Goal: Task Accomplishment & Management: Complete application form

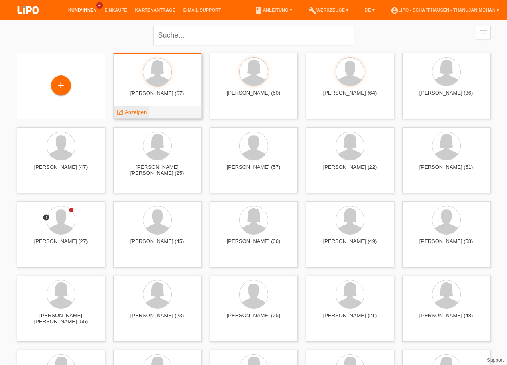
click at [140, 115] on span "Anzeigen" at bounding box center [136, 112] width 22 height 6
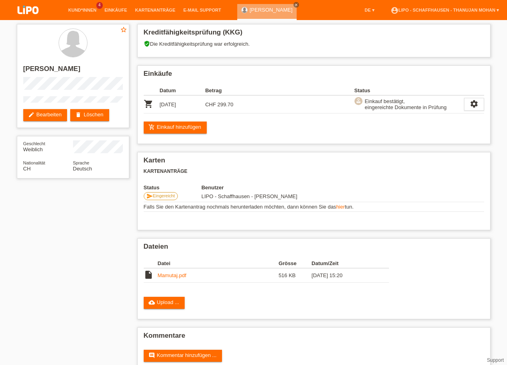
click at [14, 12] on img at bounding box center [28, 10] width 40 height 21
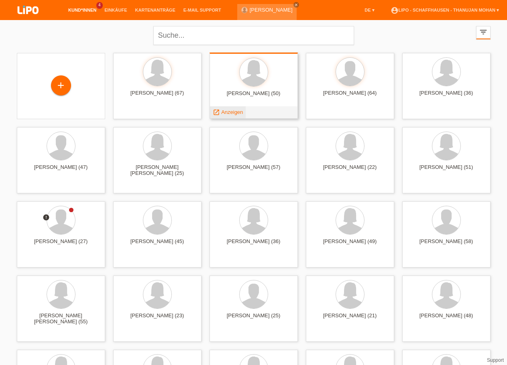
click at [231, 113] on span "Anzeigen" at bounding box center [232, 112] width 22 height 6
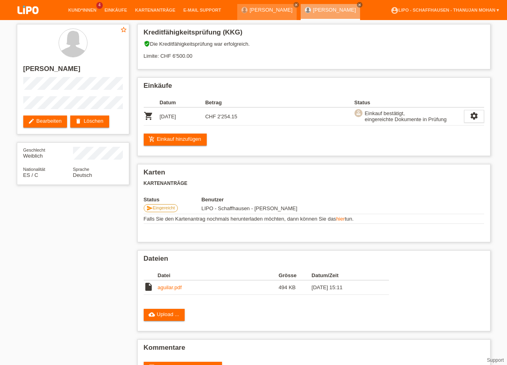
click at [24, 16] on img at bounding box center [28, 10] width 40 height 21
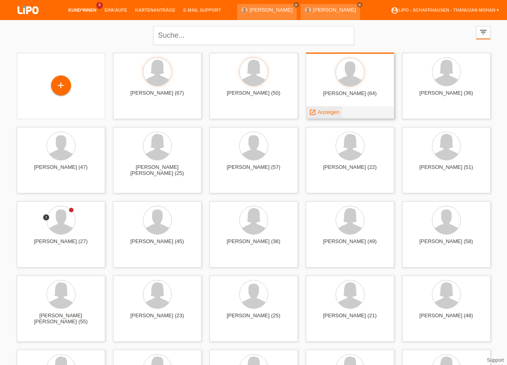
click at [327, 114] on span "Anzeigen" at bounding box center [328, 112] width 22 height 6
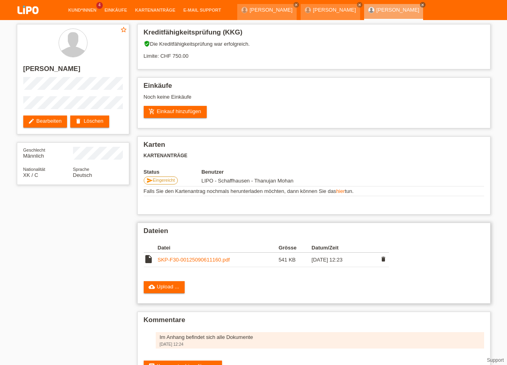
click at [191, 263] on link "SKP-F30-00125090611160.pdf" at bounding box center [194, 260] width 72 height 6
click at [13, 12] on img at bounding box center [28, 10] width 40 height 21
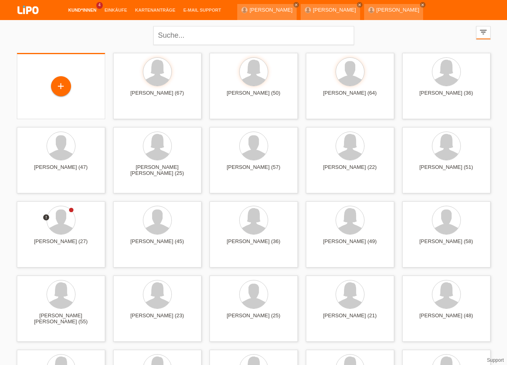
click at [62, 100] on div "+" at bounding box center [61, 86] width 88 height 66
click at [61, 93] on div "+" at bounding box center [61, 86] width 20 height 20
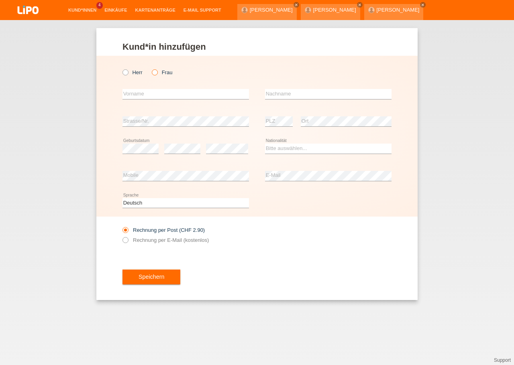
click at [150, 68] on icon at bounding box center [150, 68] width 0 height 0
click at [154, 72] on input "Frau" at bounding box center [154, 71] width 5 height 5
radio input "true"
click at [156, 92] on input "text" at bounding box center [185, 94] width 126 height 10
type input "d"
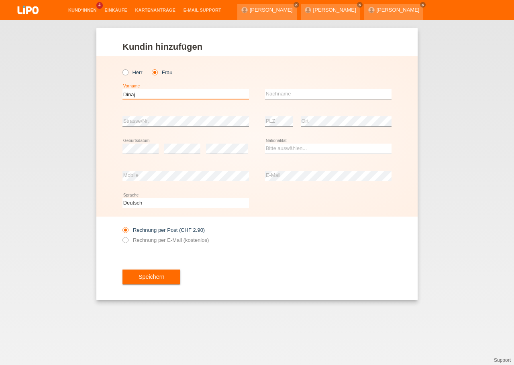
type input "Dinaj"
click at [307, 91] on input "text" at bounding box center [328, 94] width 126 height 10
drag, startPoint x: 181, startPoint y: 92, endPoint x: 98, endPoint y: 92, distance: 83.1
click at [122, 92] on input "Dinaj" at bounding box center [185, 94] width 126 height 10
type input "Servete"
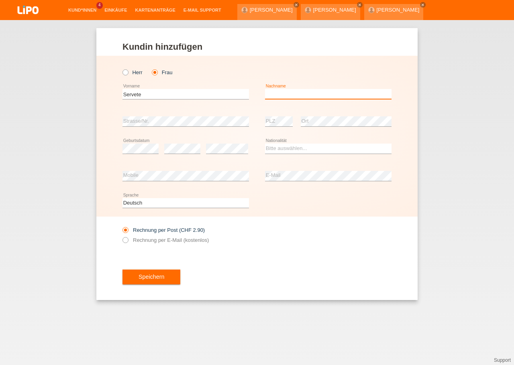
click at [339, 91] on input "text" at bounding box center [328, 94] width 126 height 10
type input "Dinaj"
click at [265, 144] on select "Bitte auswählen... Schweiz Deutschland Liechtenstein Österreich ------------ Af…" at bounding box center [328, 149] width 126 height 10
select select "XK"
click at [0, 0] on option "Kosovo" at bounding box center [0, 0] width 0 height 0
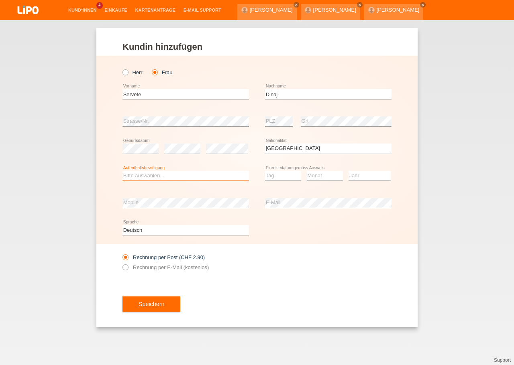
click at [122, 171] on select "Bitte auswählen... C B B - Flüchtlingsstatus Andere" at bounding box center [185, 176] width 126 height 10
select select "C"
click at [0, 0] on option "C" at bounding box center [0, 0] width 0 height 0
click at [265, 171] on select "Tag 01 02 03 04 05 06 07 08 09 10 11" at bounding box center [283, 176] width 36 height 10
select select "27"
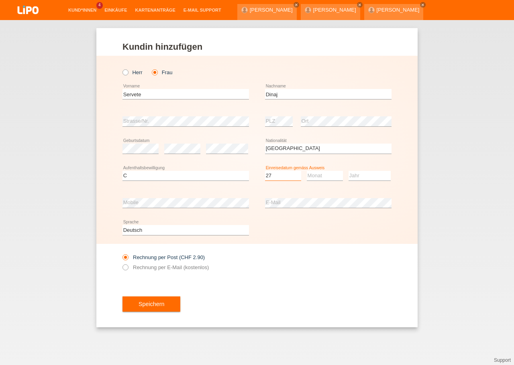
click at [0, 0] on option "27" at bounding box center [0, 0] width 0 height 0
click at [182, 211] on div "error Mobile" at bounding box center [185, 202] width 126 height 27
click at [182, 209] on div "error Mobile" at bounding box center [185, 202] width 126 height 27
click at [323, 223] on div "Deutsch Français Italiano English error Sprache" at bounding box center [256, 230] width 269 height 27
click at [321, 236] on div "Deutsch Français Italiano English error Sprache" at bounding box center [256, 230] width 269 height 27
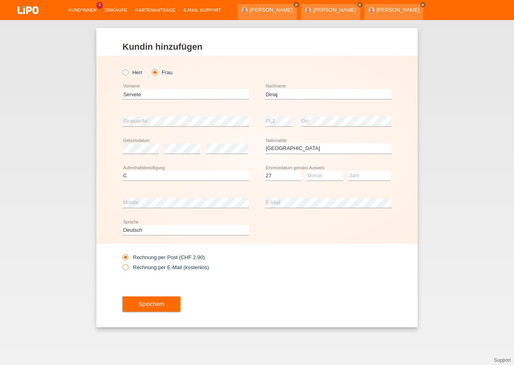
click at [144, 266] on label "Rechnung per E-Mail (kostenlos)" at bounding box center [165, 267] width 86 height 6
click at [128, 266] on input "Rechnung per E-Mail (kostenlos)" at bounding box center [124, 269] width 5 height 10
radio input "true"
click at [156, 311] on button "Speichern" at bounding box center [151, 304] width 58 height 15
click at [307, 171] on select "Monat 01 02 03 04 05 06 07 08 09 10 11" at bounding box center [325, 176] width 36 height 10
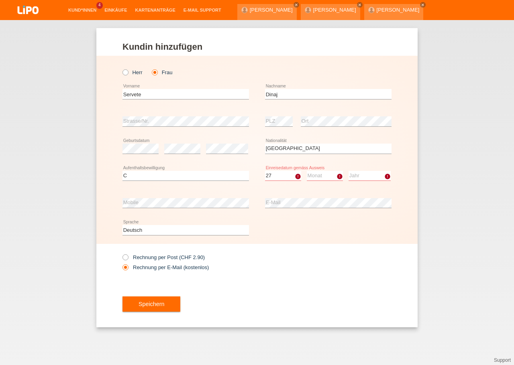
select select "01"
click at [0, 0] on option "01" at bounding box center [0, 0] width 0 height 0
click at [348, 171] on select "Jahr 2025 2024 2023 2022 2021 2020 2019 2018 2017 2016 2015 2014 2013 2012 2011…" at bounding box center [369, 176] width 42 height 10
select select "2001"
click at [0, 0] on option "2001" at bounding box center [0, 0] width 0 height 0
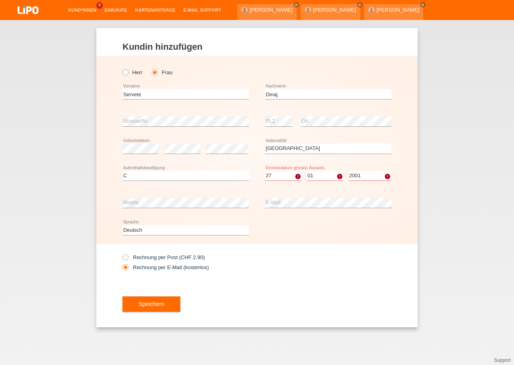
click at [341, 276] on div "Rechnung per Post (CHF 2.90) Rechnung per E-Mail (kostenlos)" at bounding box center [256, 262] width 269 height 37
click at [162, 305] on span "Speichern" at bounding box center [151, 304] width 26 height 6
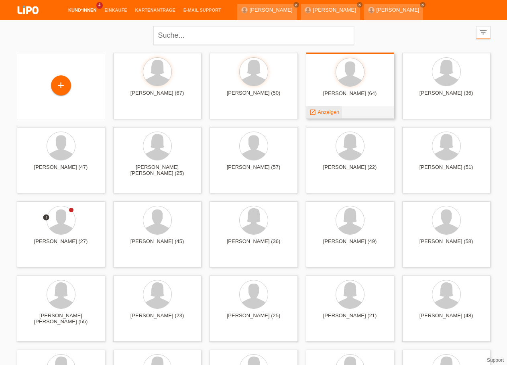
click at [323, 112] on span "Anzeigen" at bounding box center [328, 112] width 22 height 6
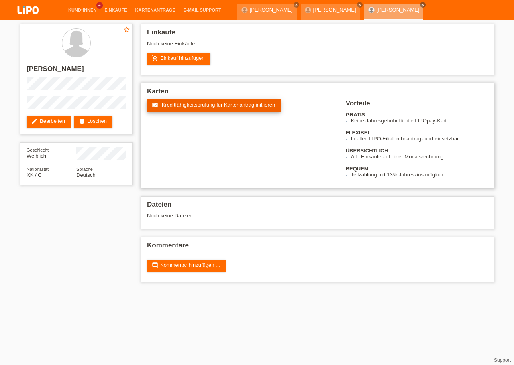
click at [204, 111] on link "fact_check Kreditfähigkeitsprüfung für Kartenantrag initiieren" at bounding box center [214, 106] width 134 height 12
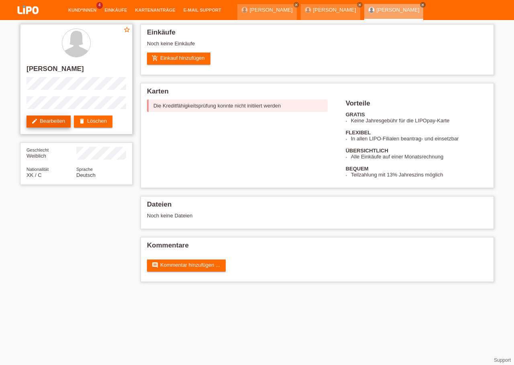
click at [60, 127] on link "edit Bearbeiten" at bounding box center [48, 122] width 44 height 12
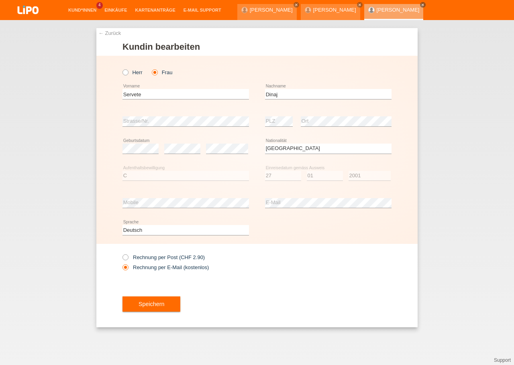
select select "XK"
select select "C"
select select "27"
select select "01"
select select "2001"
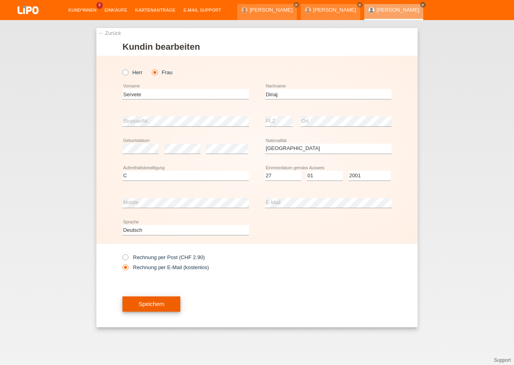
click at [156, 303] on span "Speichern" at bounding box center [151, 304] width 26 height 6
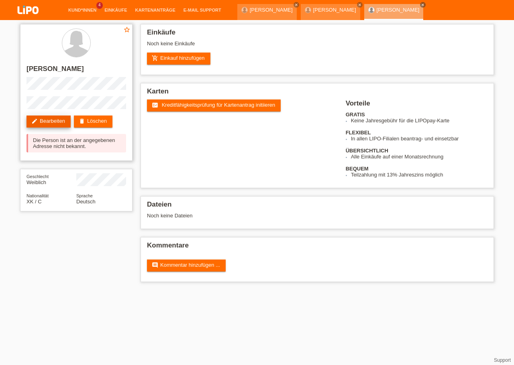
click at [60, 126] on link "edit Bearbeiten" at bounding box center [48, 122] width 44 height 12
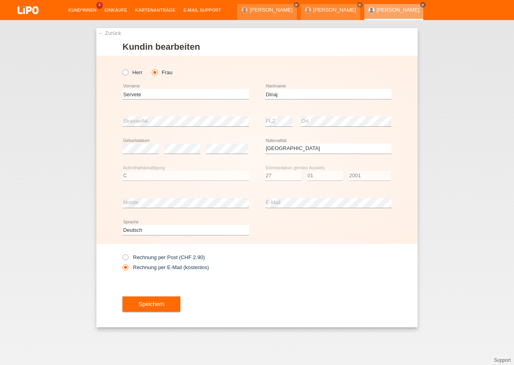
select select "XK"
select select "C"
select select "27"
select select "01"
select select "2001"
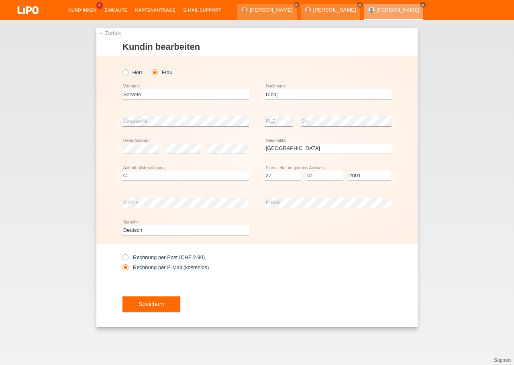
click at [299, 296] on div "Speichern" at bounding box center [256, 304] width 269 height 47
click at [138, 305] on button "Speichern" at bounding box center [151, 304] width 58 height 15
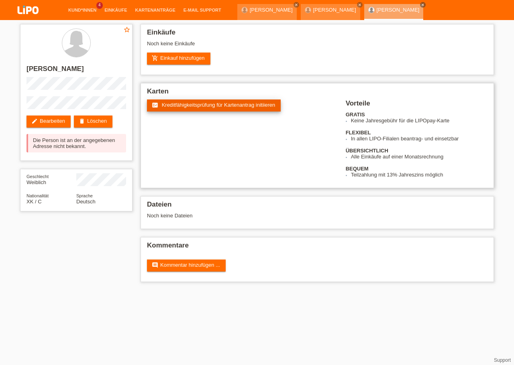
click at [206, 108] on span "Kreditfähigkeitsprüfung für Kartenantrag initiieren" at bounding box center [219, 105] width 114 height 6
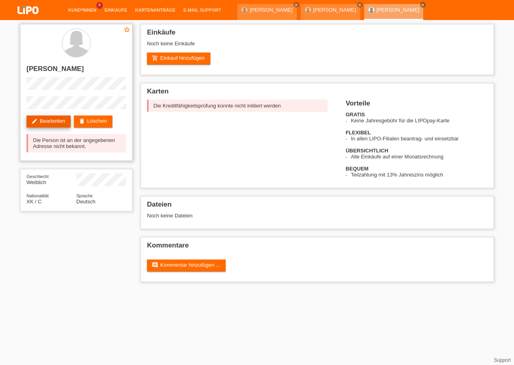
click at [59, 120] on link "edit Bearbeiten" at bounding box center [48, 122] width 44 height 12
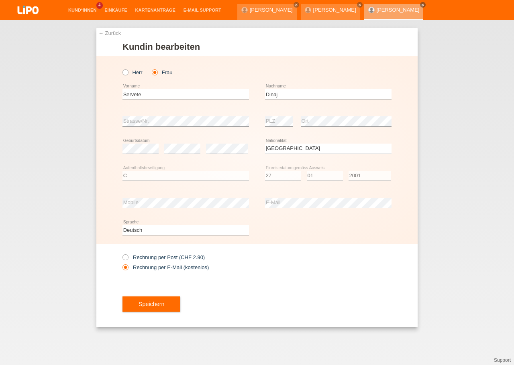
select select "XK"
select select "C"
select select "27"
select select "01"
select select "2001"
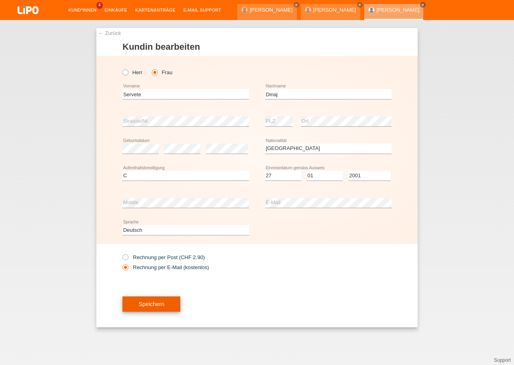
click at [157, 307] on span "Speichern" at bounding box center [151, 304] width 26 height 6
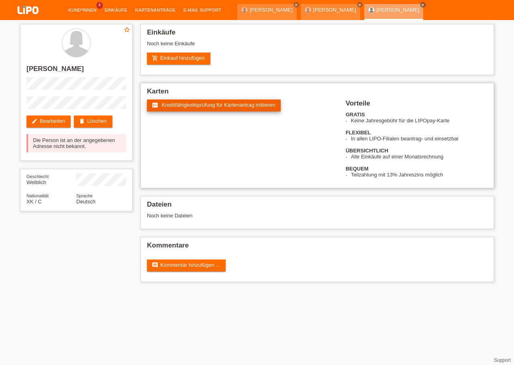
click at [180, 108] on span "Kreditfähigkeitsprüfung für Kartenantrag initiieren" at bounding box center [219, 105] width 114 height 6
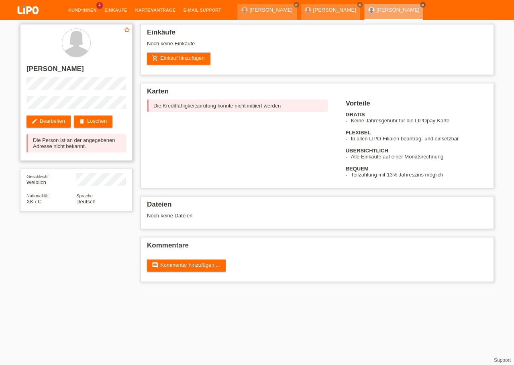
drag, startPoint x: 42, startPoint y: 141, endPoint x: 66, endPoint y: 150, distance: 25.5
click at [66, 150] on div "Die Person ist an der angegebenen Adresse nicht bekannt." at bounding box center [76, 143] width 100 height 18
click at [108, 126] on link "delete Löschen" at bounding box center [93, 122] width 39 height 12
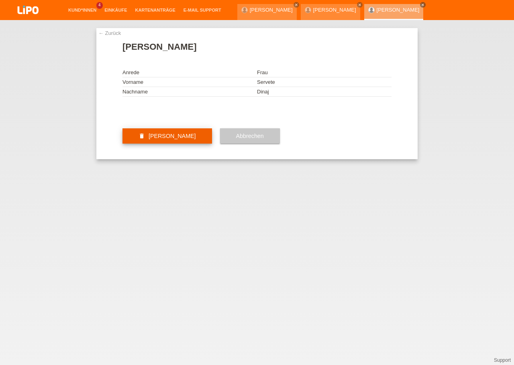
click at [191, 144] on button "delete [PERSON_NAME]" at bounding box center [166, 135] width 89 height 15
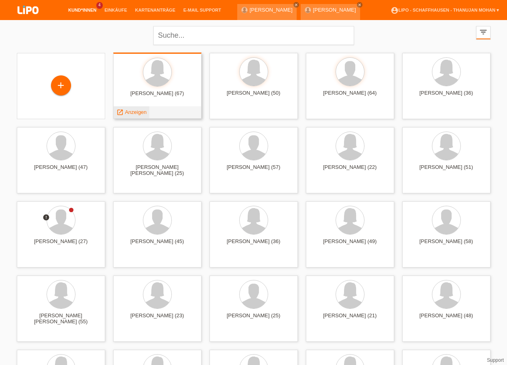
click at [143, 112] on span "Anzeigen" at bounding box center [136, 112] width 22 height 6
